Goal: Information Seeking & Learning: Learn about a topic

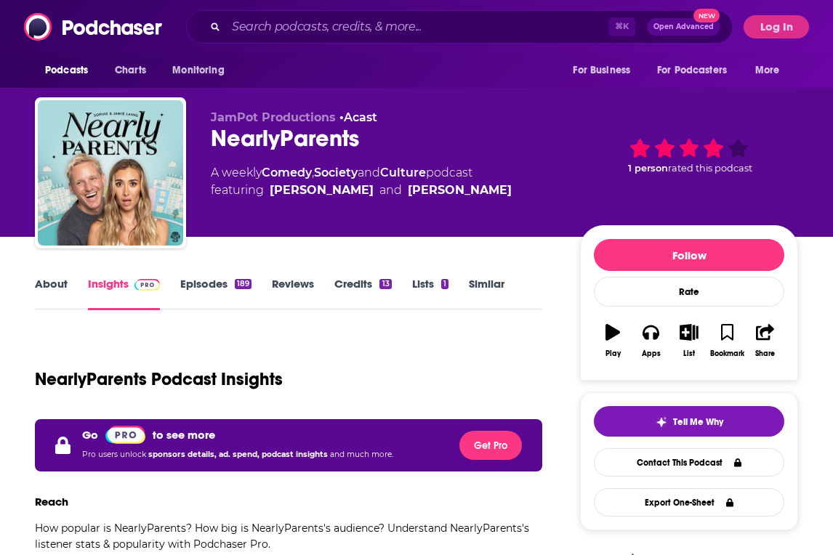
click at [76, 31] on img at bounding box center [94, 27] width 140 height 28
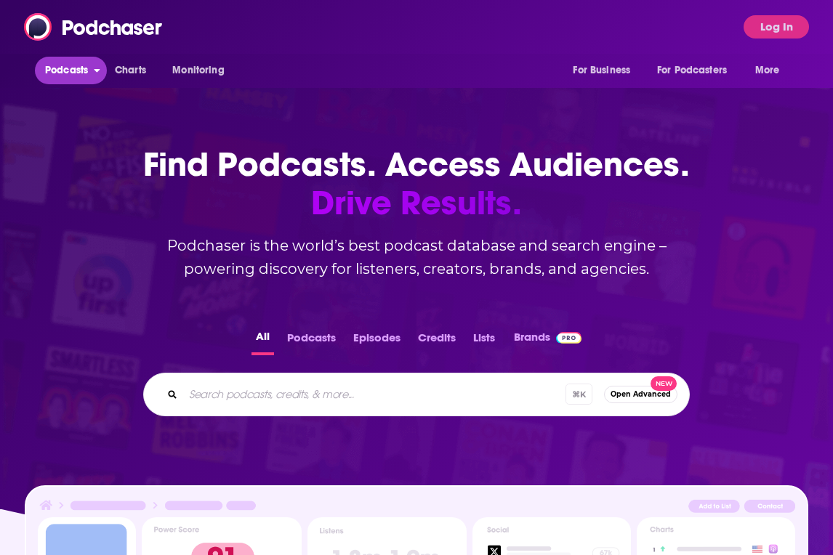
click at [62, 73] on span "Podcasts" at bounding box center [66, 70] width 43 height 20
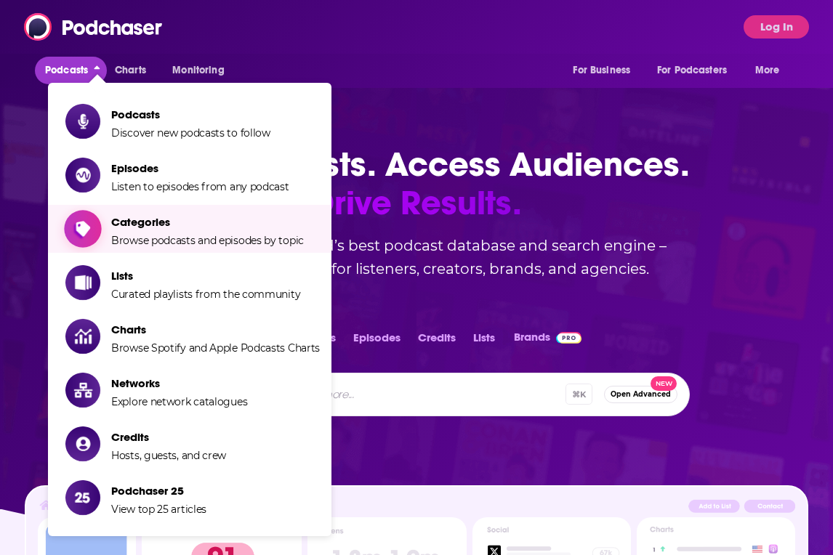
click at [220, 246] on span "Browse podcasts and episodes by topic" at bounding box center [207, 240] width 193 height 13
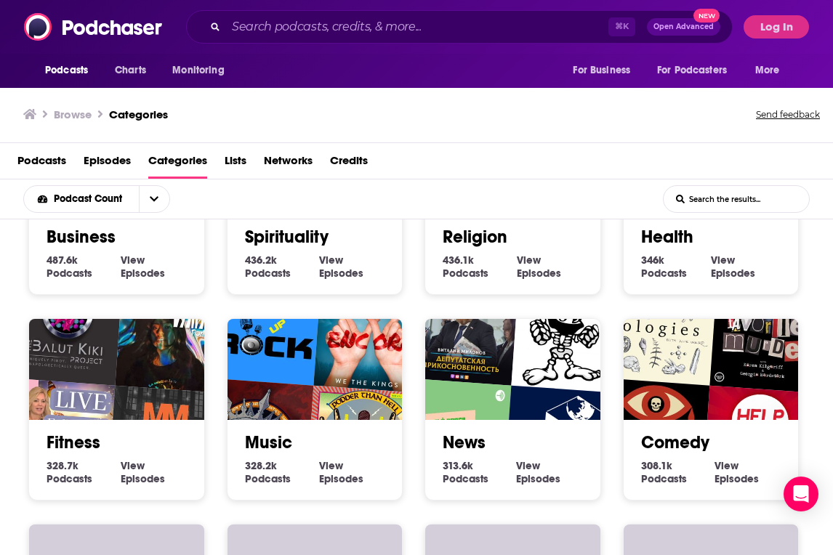
scroll to position [332, 0]
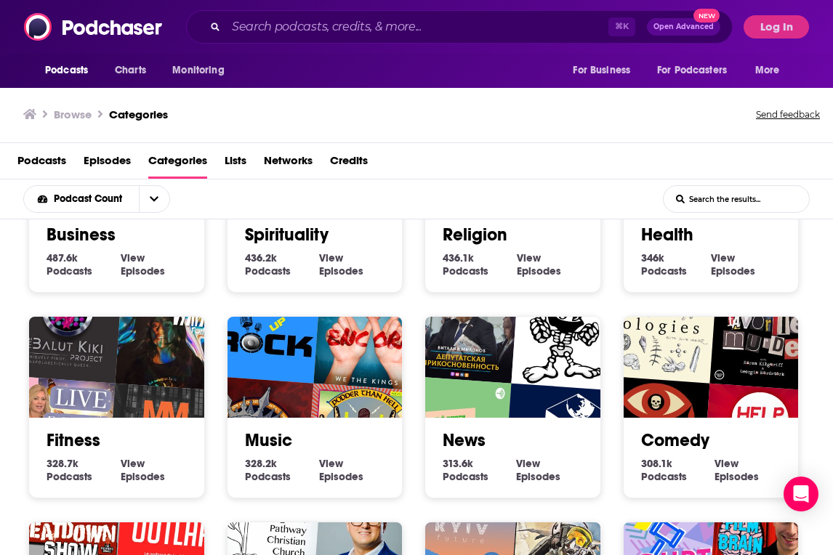
click at [83, 240] on link "Business" at bounding box center [81, 235] width 69 height 22
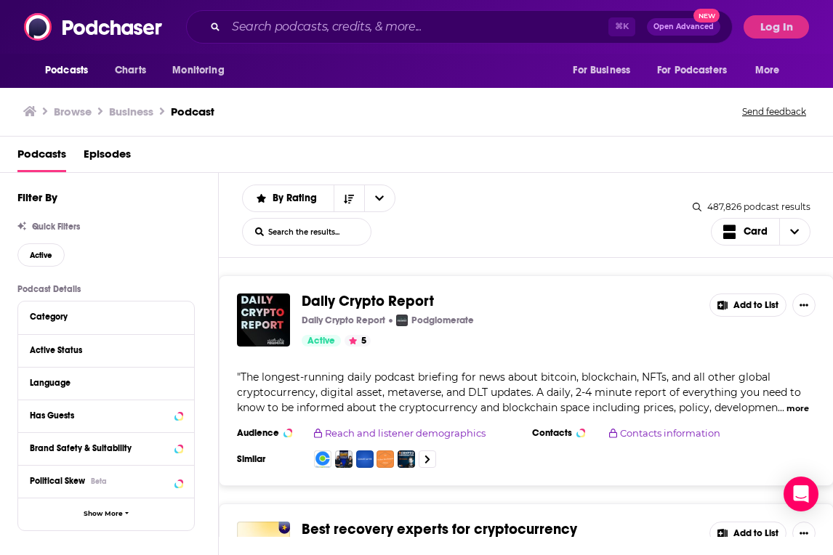
click at [414, 300] on span "Daily Crypto Report" at bounding box center [368, 301] width 132 height 18
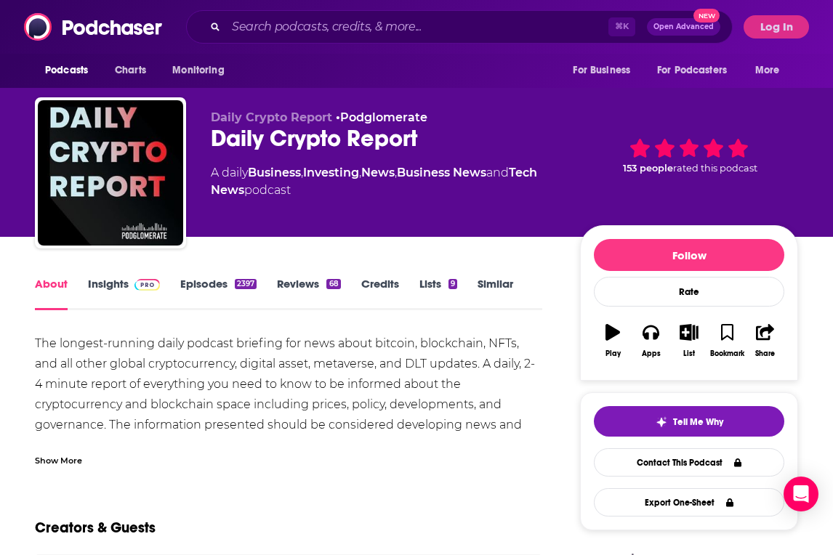
click at [121, 285] on link "Insights" at bounding box center [124, 293] width 72 height 33
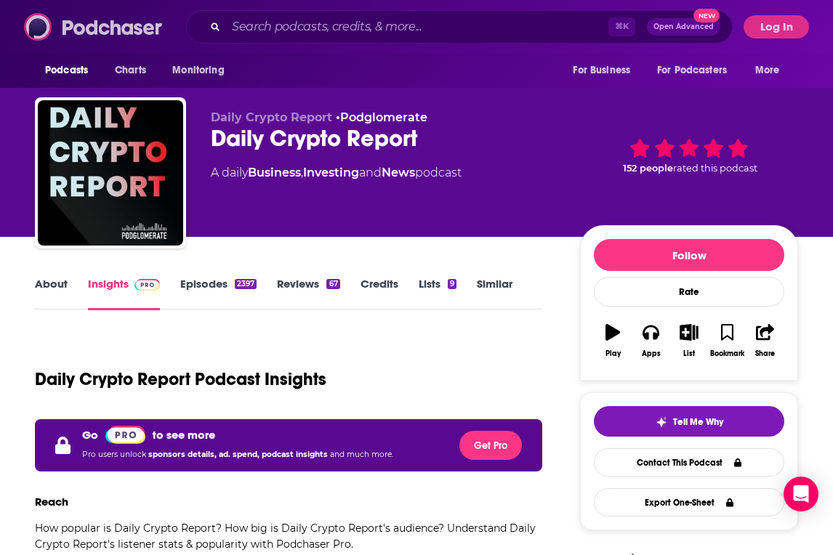
click at [132, 25] on img at bounding box center [94, 27] width 140 height 28
